Goal: Download file/media

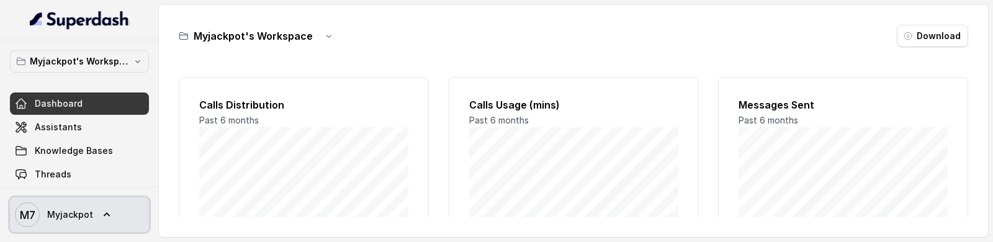
click at [89, 217] on span "Myjackpot" at bounding box center [70, 215] width 46 height 12
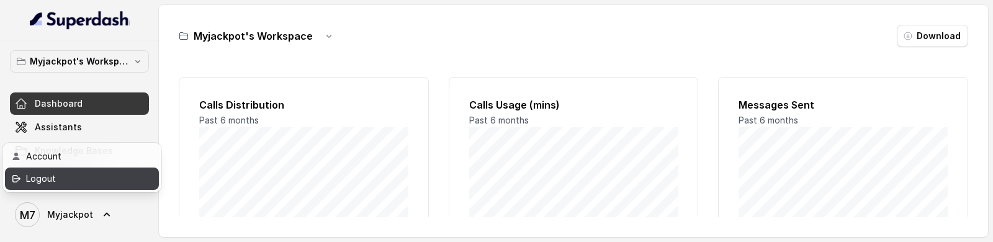
click at [115, 179] on div "Logout" at bounding box center [79, 178] width 106 height 15
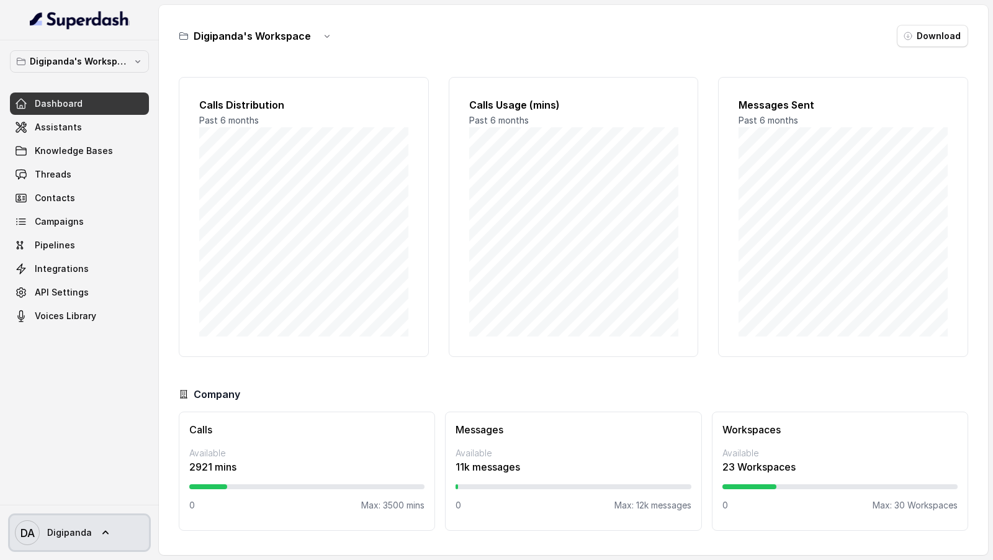
click at [71, 241] on span "Digipanda" at bounding box center [69, 532] width 45 height 12
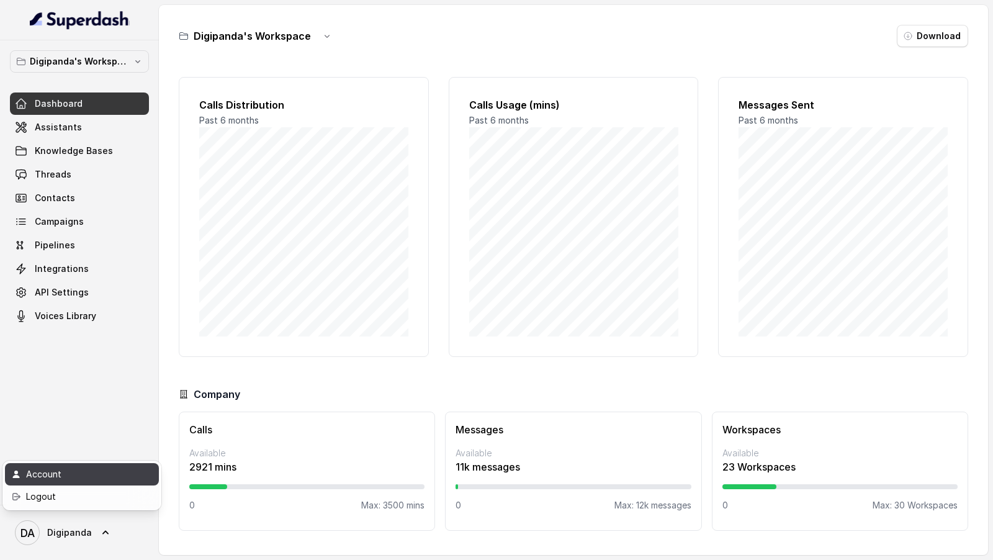
click at [106, 241] on div "Account" at bounding box center [79, 474] width 106 height 15
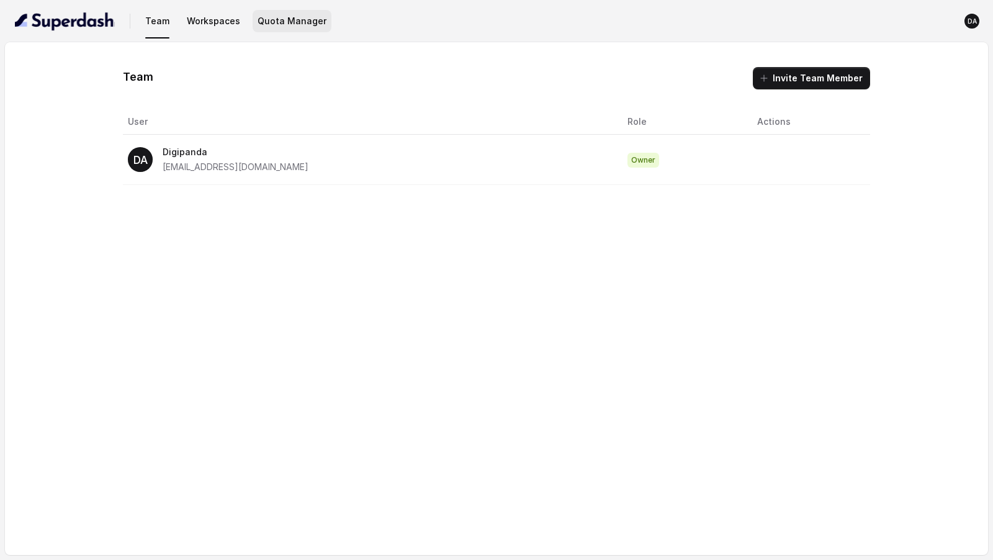
click at [289, 22] on button "Quota Manager" at bounding box center [292, 21] width 79 height 22
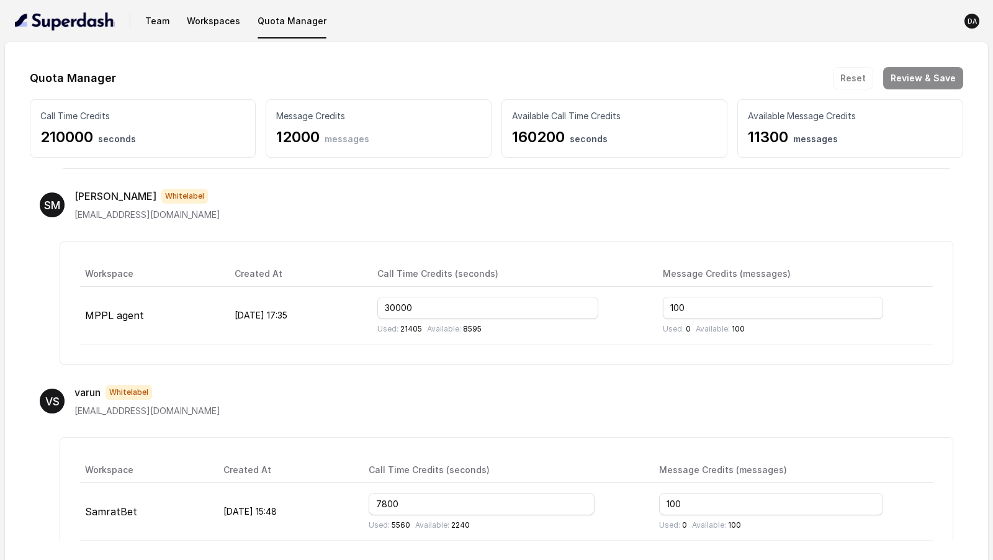
scroll to position [357, 0]
click at [86, 19] on img "button" at bounding box center [65, 21] width 100 height 20
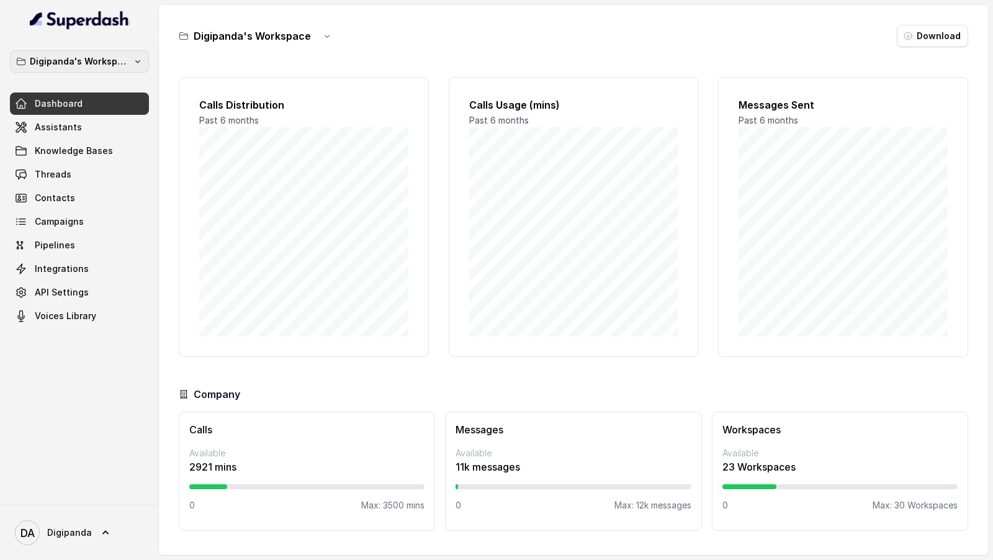
click at [91, 66] on p "Digipanda's Workspace" at bounding box center [79, 61] width 99 height 15
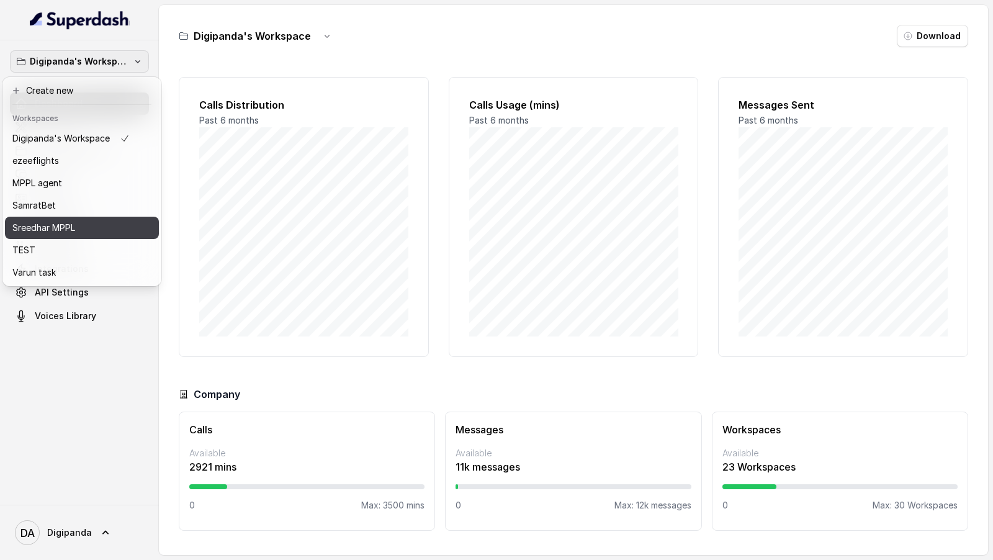
click at [78, 231] on div "Sreedhar MPPL" at bounding box center [70, 227] width 117 height 15
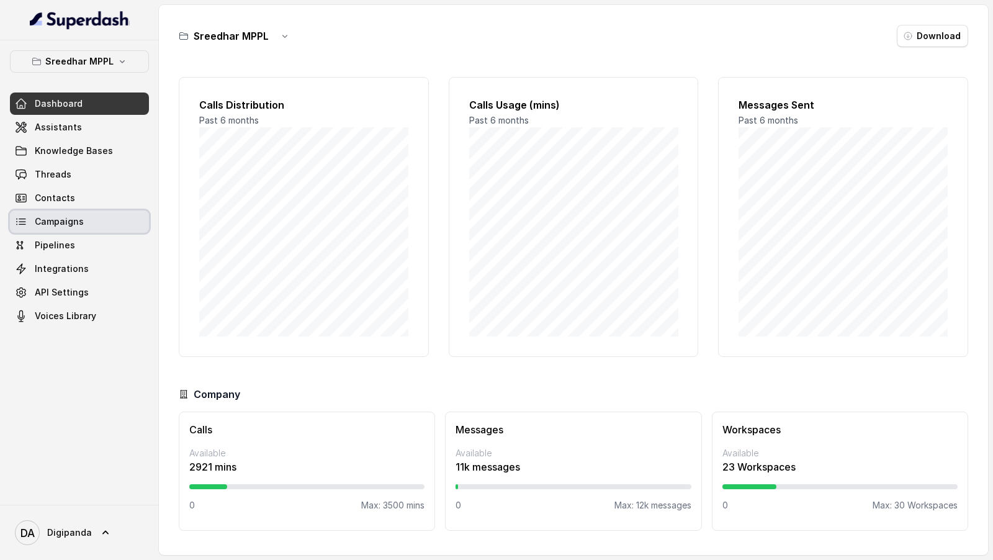
click at [91, 225] on link "Campaigns" at bounding box center [79, 221] width 139 height 22
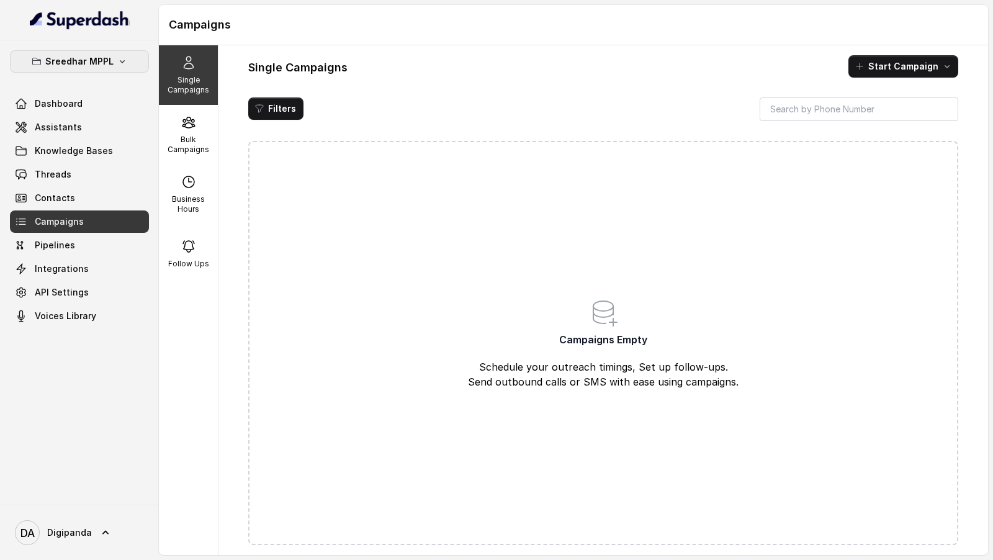
click at [58, 55] on p "Sreedhar MPPL" at bounding box center [79, 61] width 68 height 15
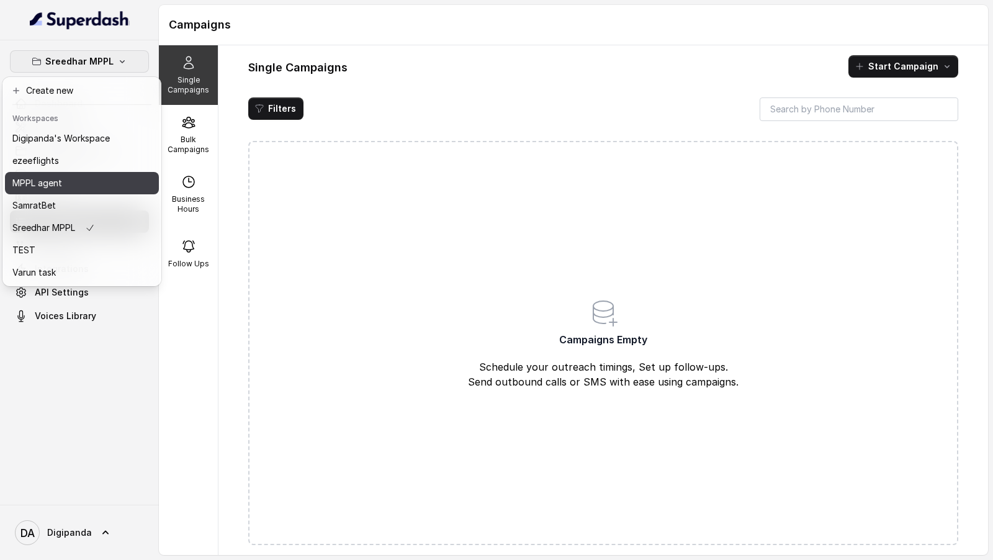
click at [89, 184] on div "MPPL agent" at bounding box center [60, 183] width 97 height 15
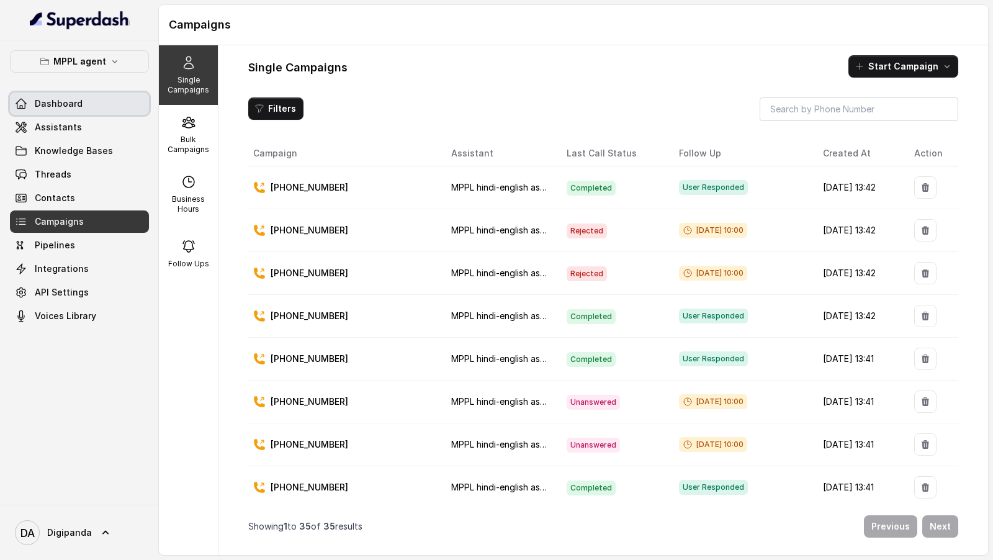
click at [79, 104] on span "Dashboard" at bounding box center [59, 103] width 48 height 12
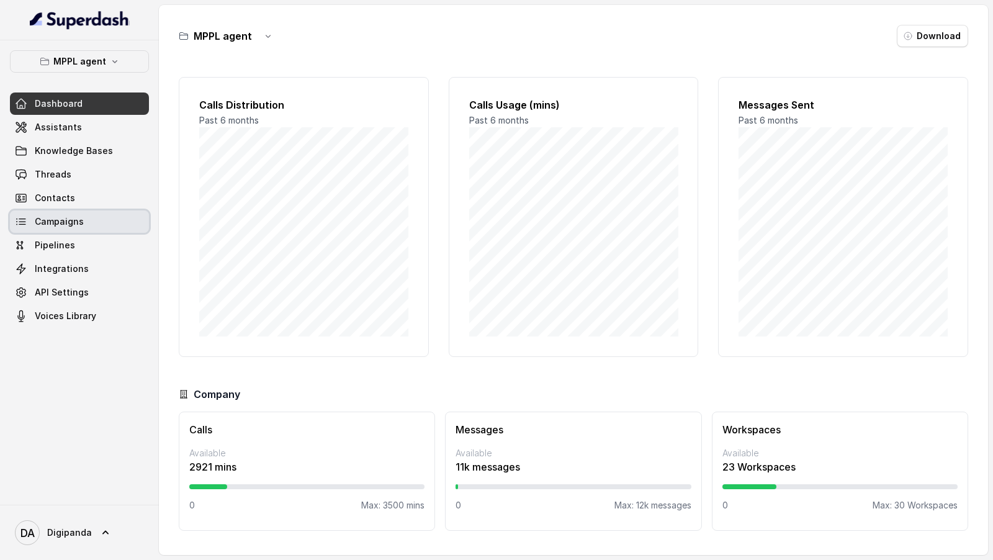
click at [66, 220] on span "Campaigns" at bounding box center [59, 221] width 49 height 12
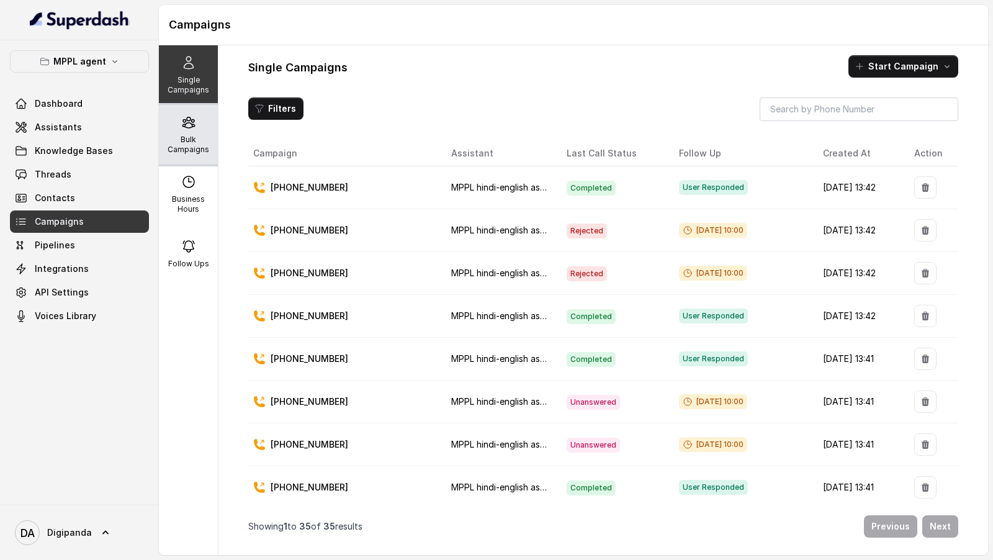
click at [199, 151] on p "Bulk Campaigns" at bounding box center [188, 145] width 49 height 20
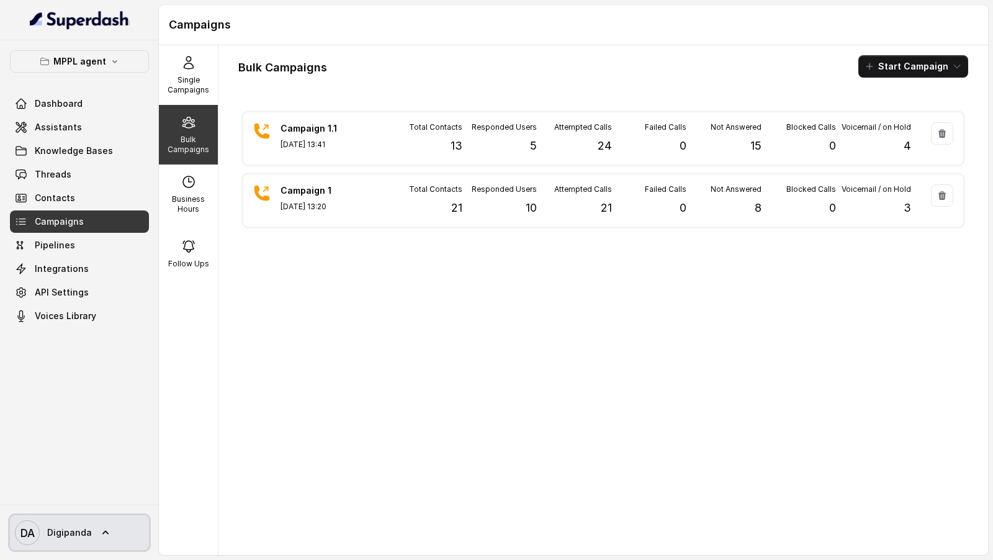
click at [90, 241] on link "DA Digipanda" at bounding box center [79, 532] width 139 height 35
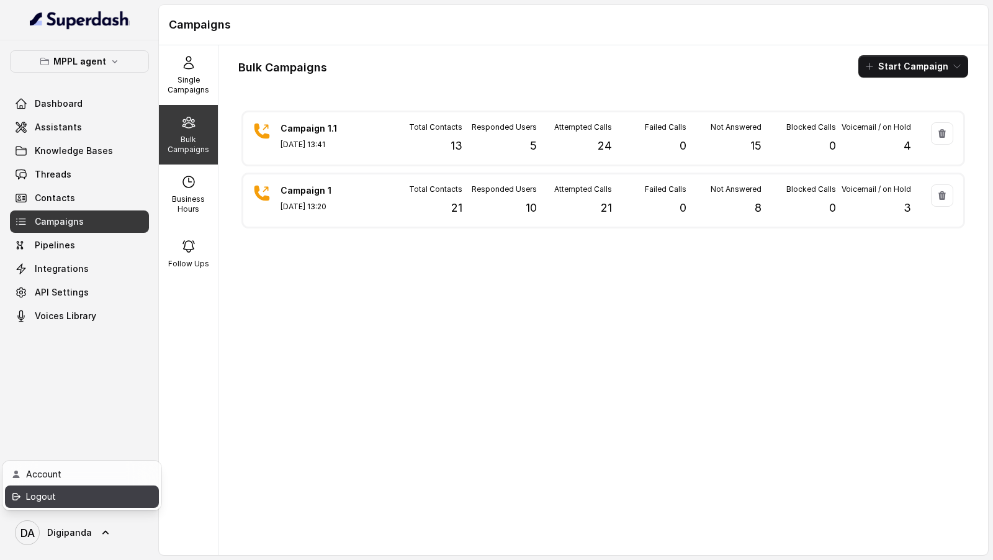
click at [122, 241] on div "Logout" at bounding box center [79, 496] width 106 height 15
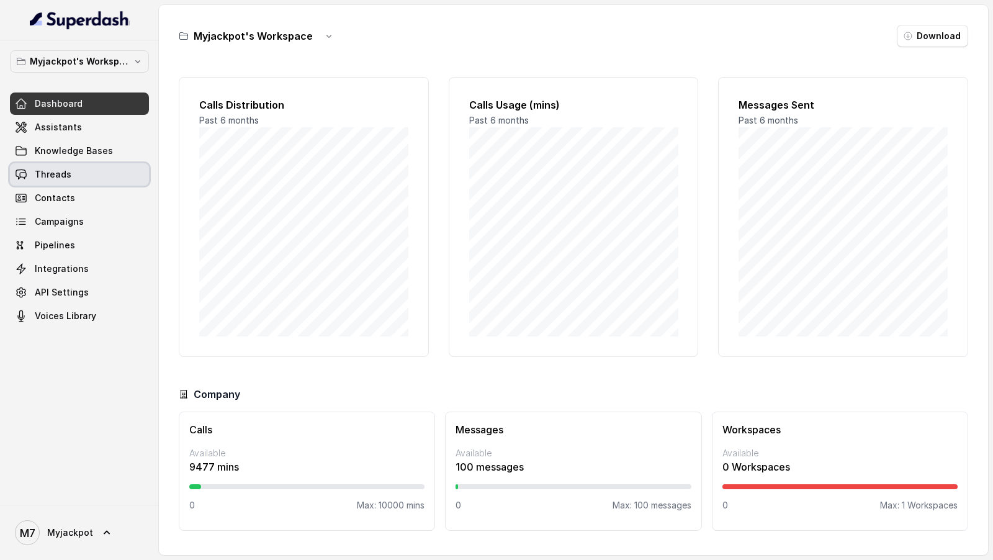
click at [76, 176] on link "Threads" at bounding box center [79, 174] width 139 height 22
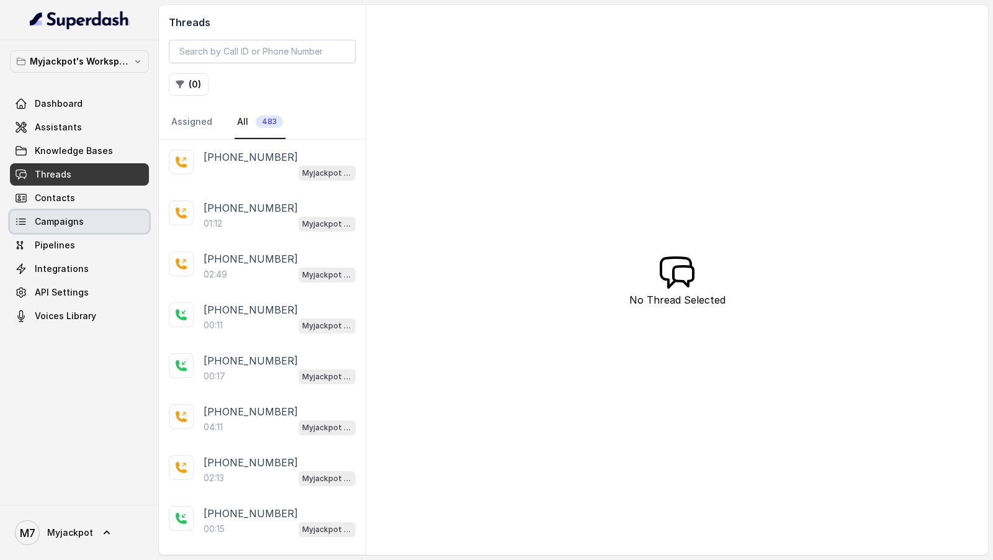
click at [66, 227] on link "Campaigns" at bounding box center [79, 221] width 139 height 22
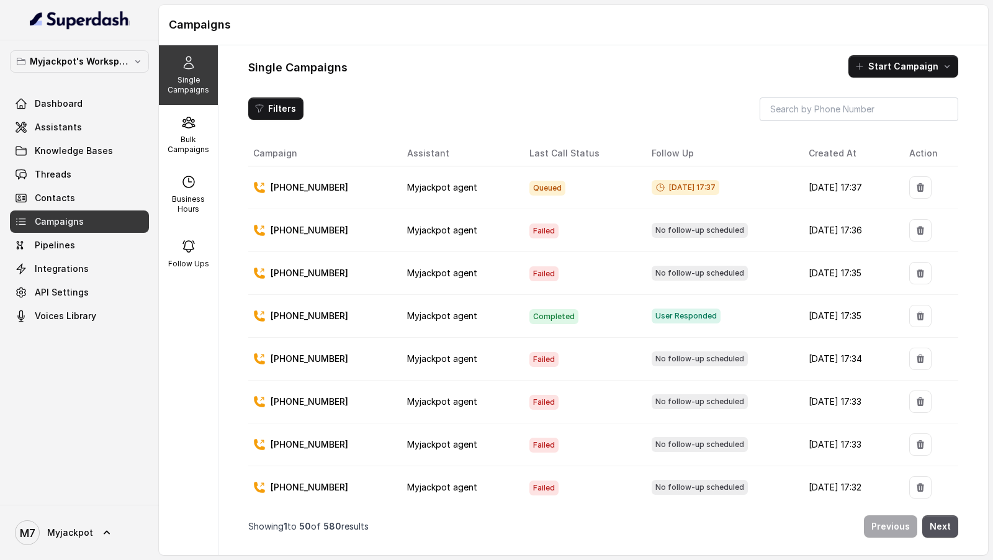
click at [529, 225] on span "Failed" at bounding box center [543, 230] width 29 height 15
click at [529, 241] on span "Failed" at bounding box center [543, 273] width 29 height 15
click at [534, 241] on span "Failed" at bounding box center [543, 402] width 29 height 15
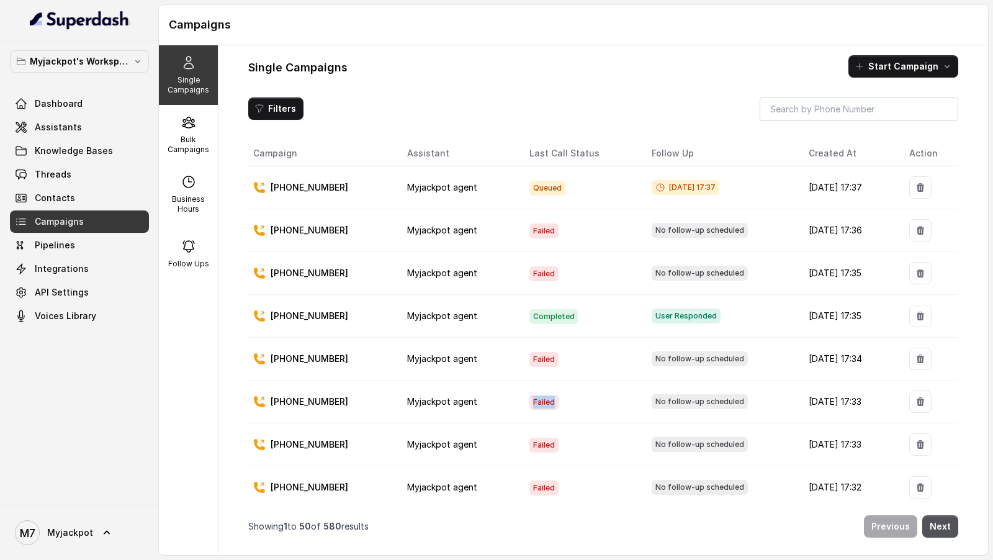
click at [534, 241] on span "Failed" at bounding box center [543, 402] width 29 height 15
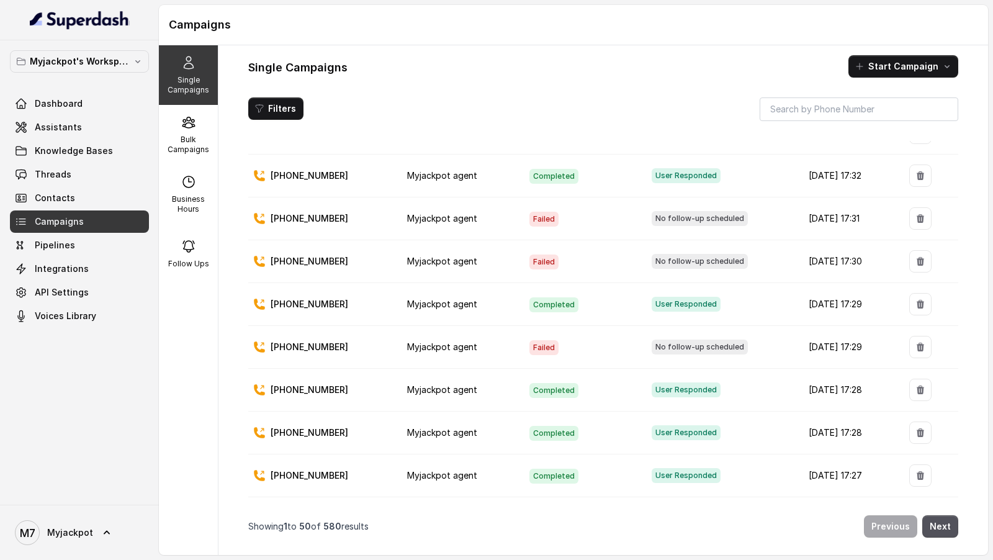
scroll to position [523, 0]
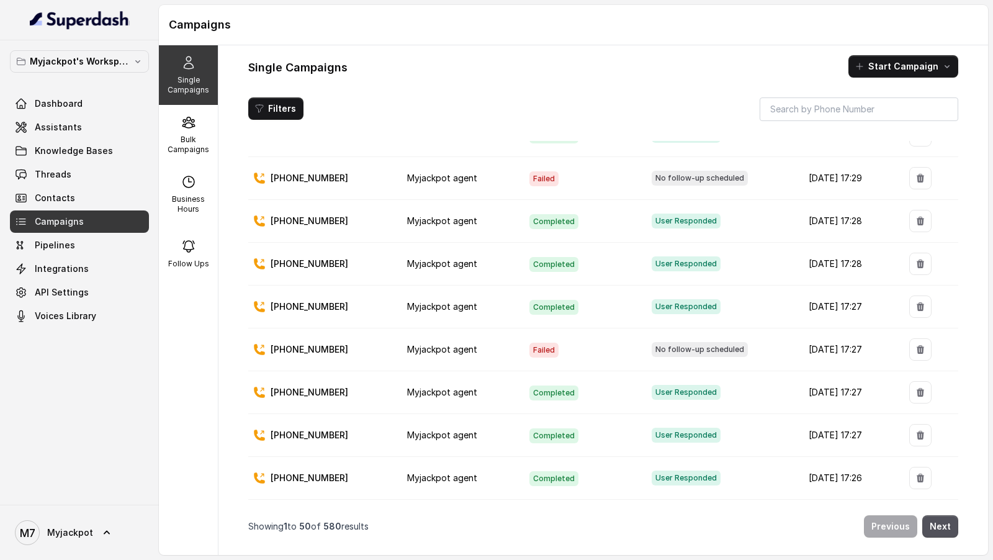
click at [529, 241] on span "Failed" at bounding box center [543, 350] width 29 height 15
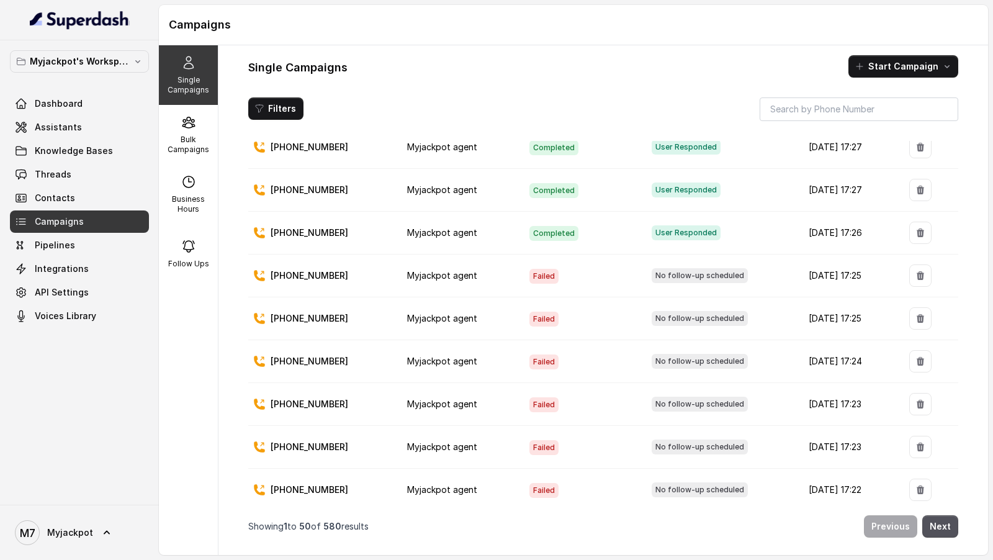
scroll to position [851, 0]
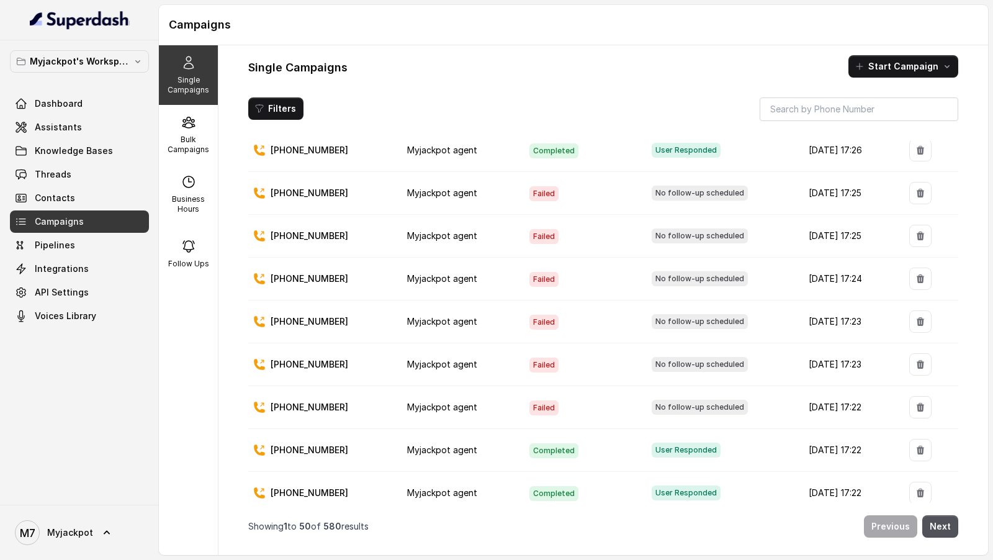
click at [529, 241] on span "Failed" at bounding box center [543, 364] width 29 height 15
click at [529, 241] on span "Failed" at bounding box center [543, 322] width 29 height 15
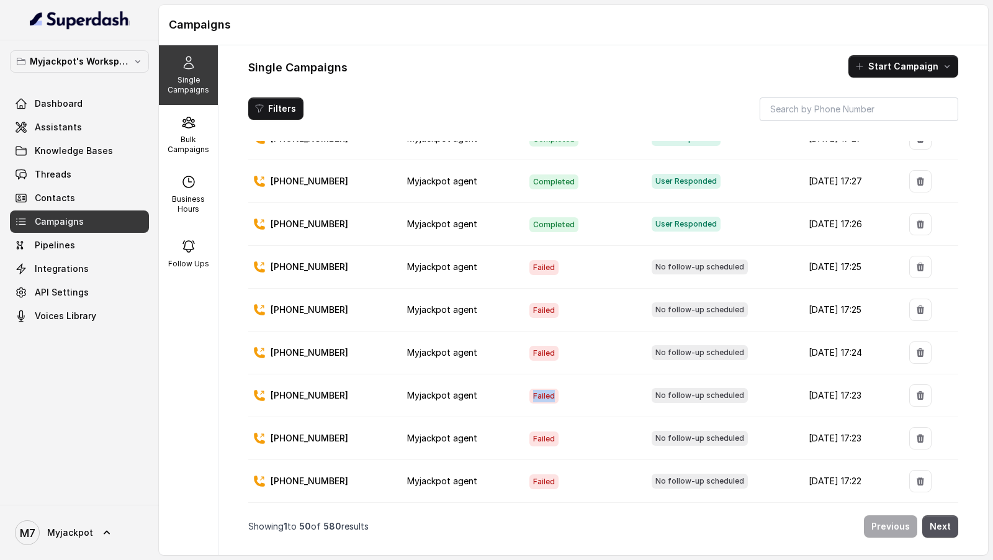
scroll to position [760, 0]
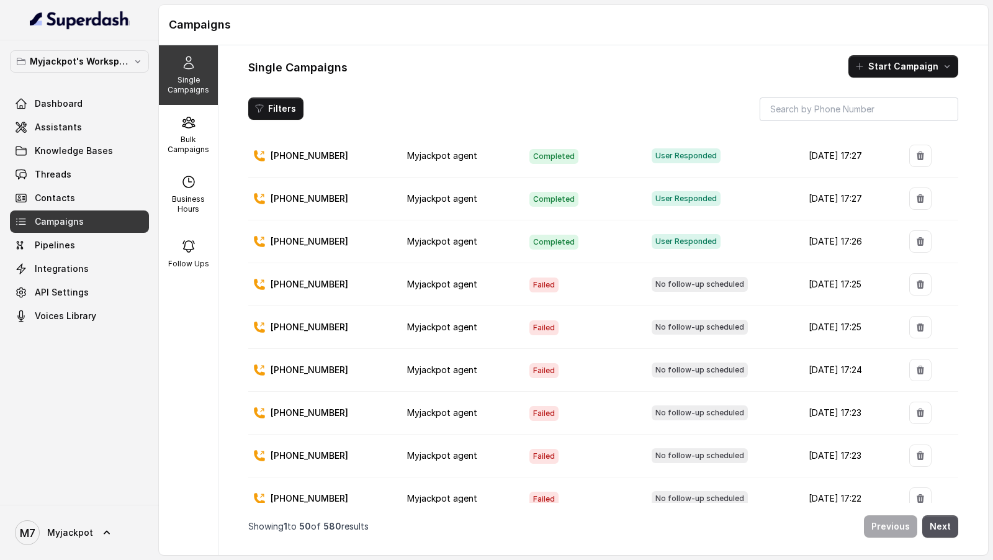
click at [529, 241] on span "Failed" at bounding box center [543, 327] width 29 height 15
click at [529, 241] on span "Failed" at bounding box center [543, 284] width 29 height 15
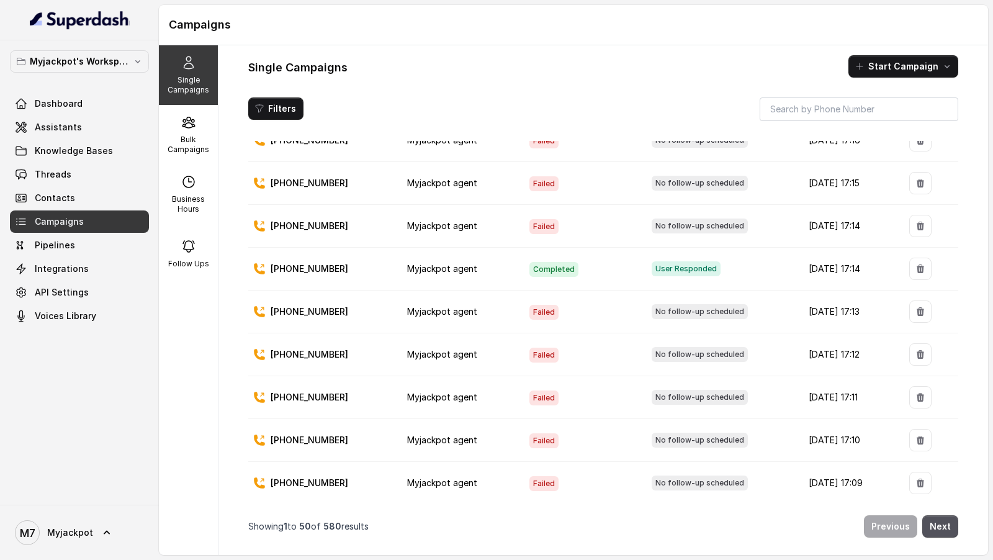
scroll to position [1523, 0]
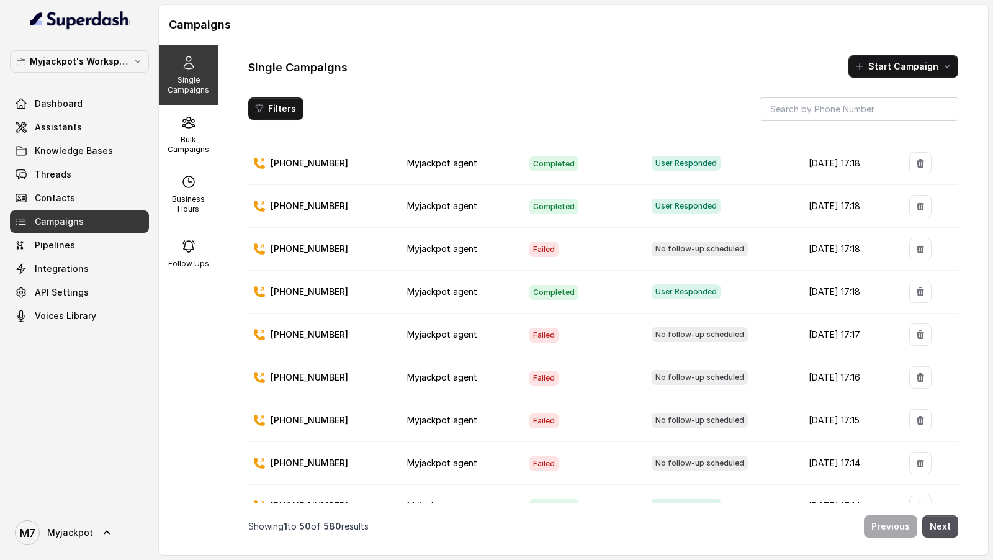
click at [529, 241] on span "Failed" at bounding box center [543, 335] width 29 height 15
click at [529, 241] on span "Failed" at bounding box center [543, 378] width 29 height 15
click at [84, 105] on link "Dashboard" at bounding box center [79, 103] width 139 height 22
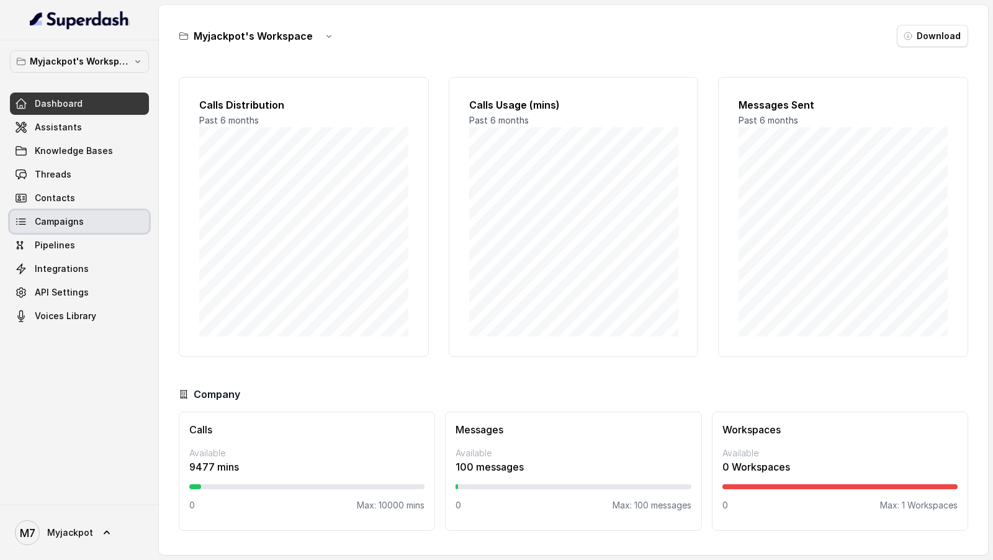
click at [74, 226] on span "Campaigns" at bounding box center [59, 221] width 49 height 12
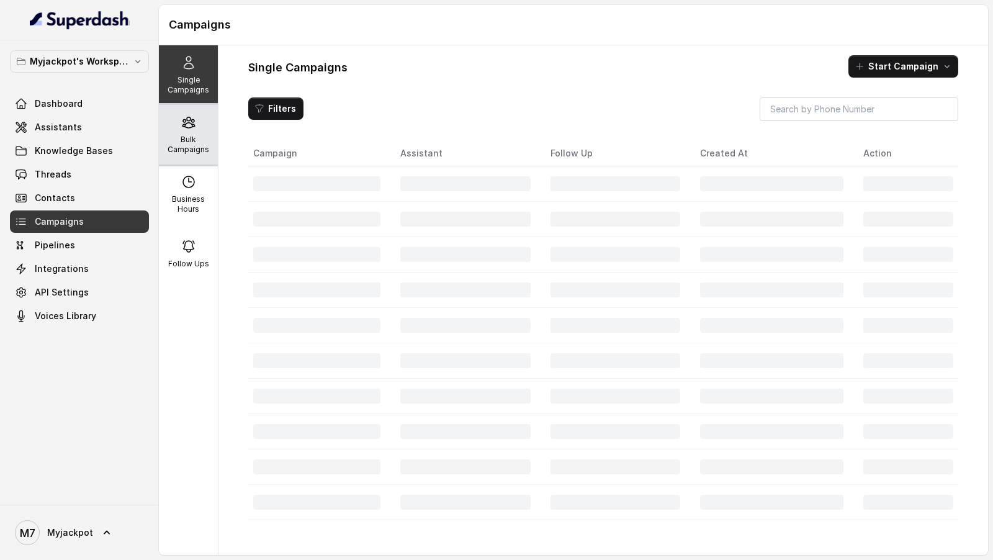
click at [203, 142] on p "Bulk Campaigns" at bounding box center [188, 145] width 49 height 20
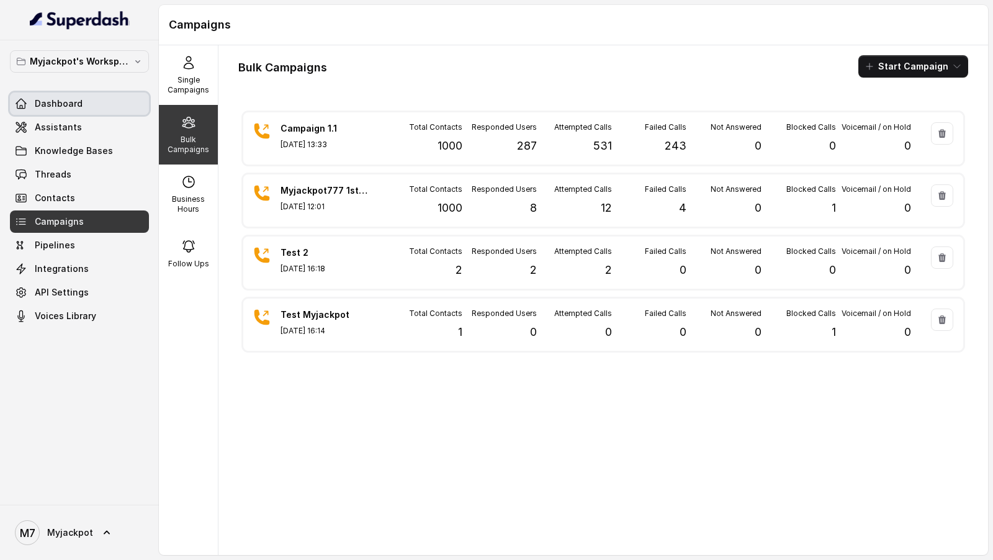
click at [83, 99] on link "Dashboard" at bounding box center [79, 103] width 139 height 22
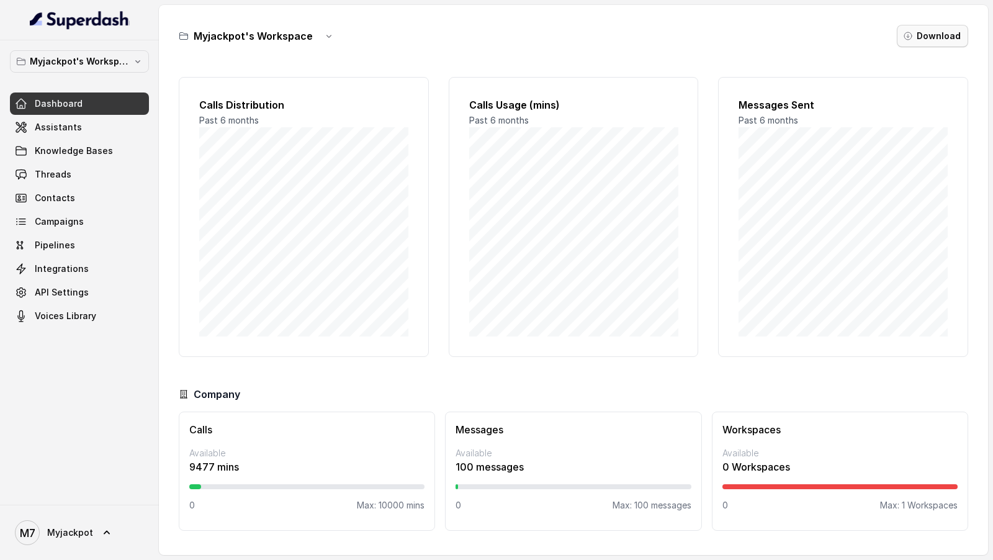
click at [930, 38] on button "Download" at bounding box center [932, 36] width 71 height 22
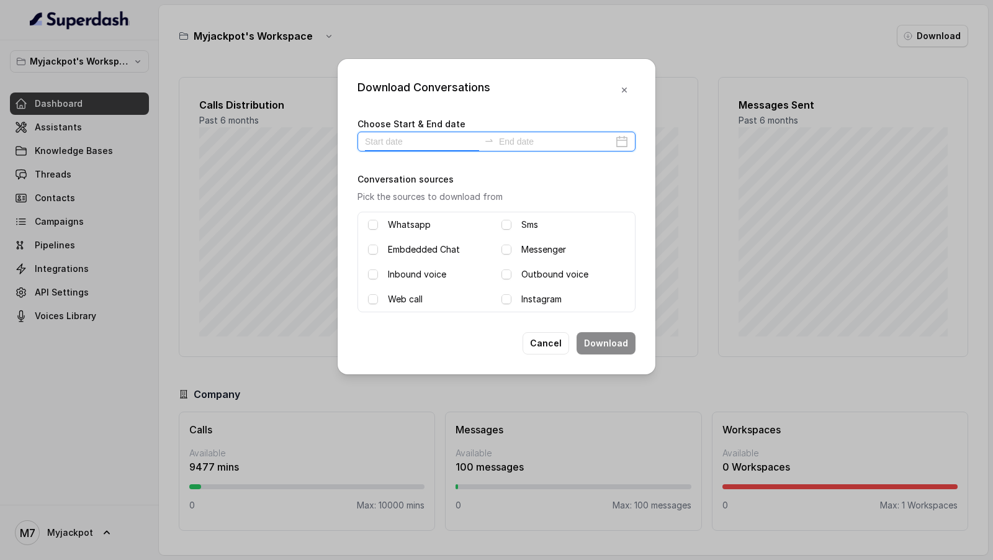
click at [379, 143] on input at bounding box center [422, 142] width 114 height 14
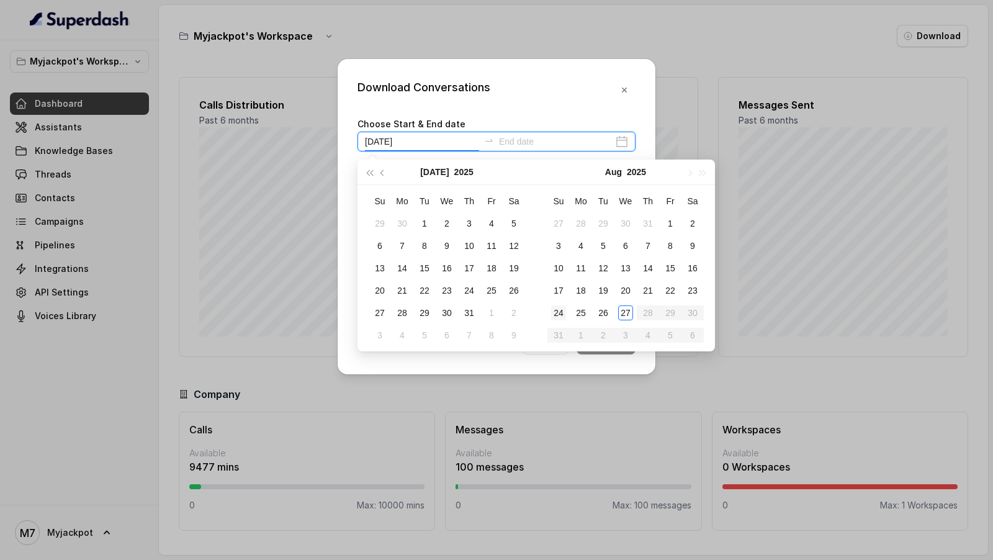
type input "2025-07-19"
type input "2025-08-27"
click at [631, 241] on td "27" at bounding box center [625, 313] width 22 height 22
type input "2025-08-27"
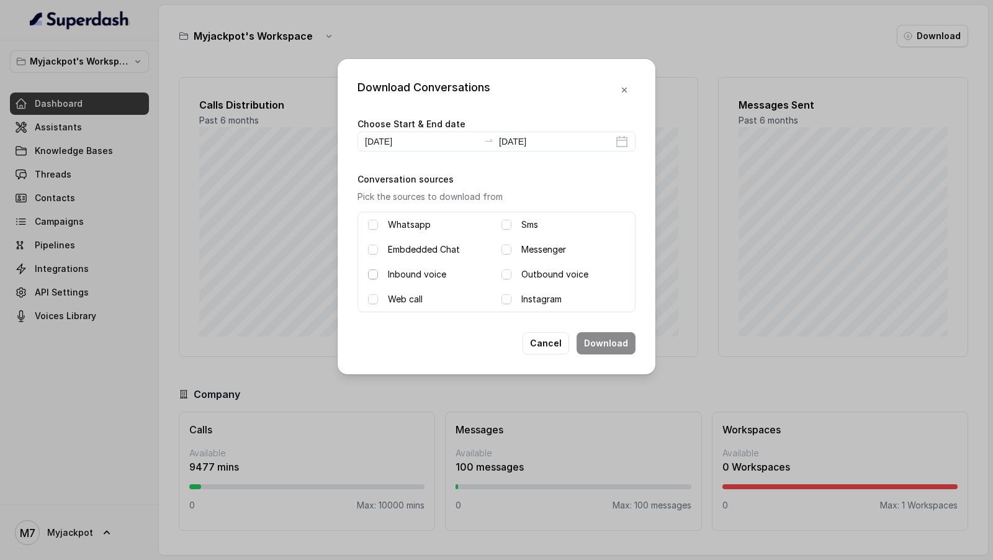
click at [372, 241] on span at bounding box center [373, 274] width 10 height 10
click at [506, 241] on span at bounding box center [506, 274] width 10 height 10
click at [541, 241] on button "Cancel" at bounding box center [546, 343] width 47 height 22
